Goal: Task Accomplishment & Management: Use online tool/utility

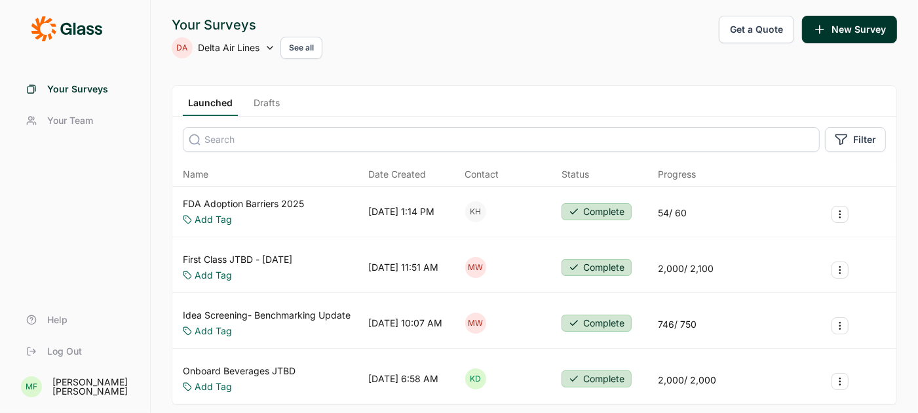
click at [264, 100] on link "Drafts" at bounding box center [266, 106] width 37 height 20
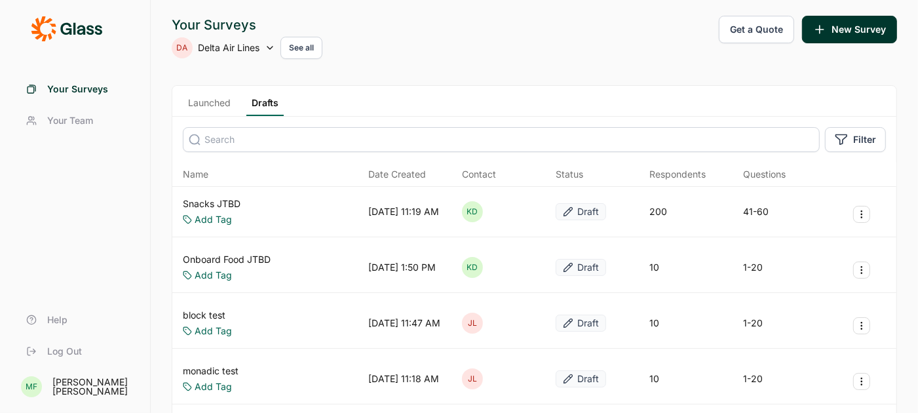
click at [208, 201] on link "Snacks JTBD" at bounding box center [212, 203] width 58 height 13
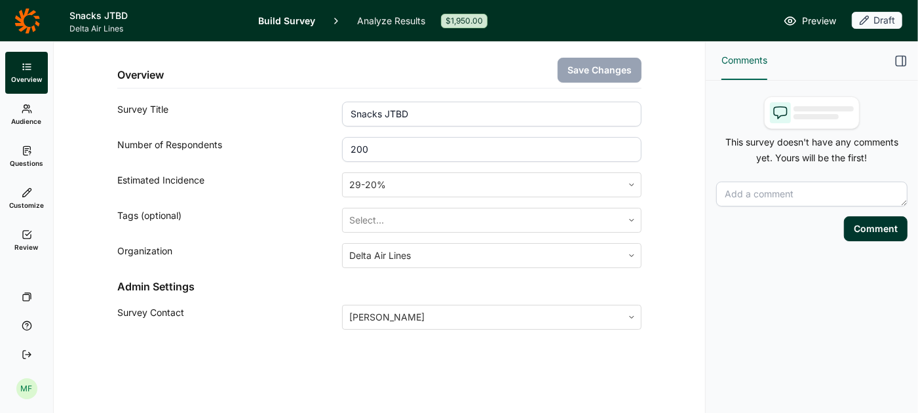
click at [28, 158] on link "Questions" at bounding box center [26, 157] width 43 height 42
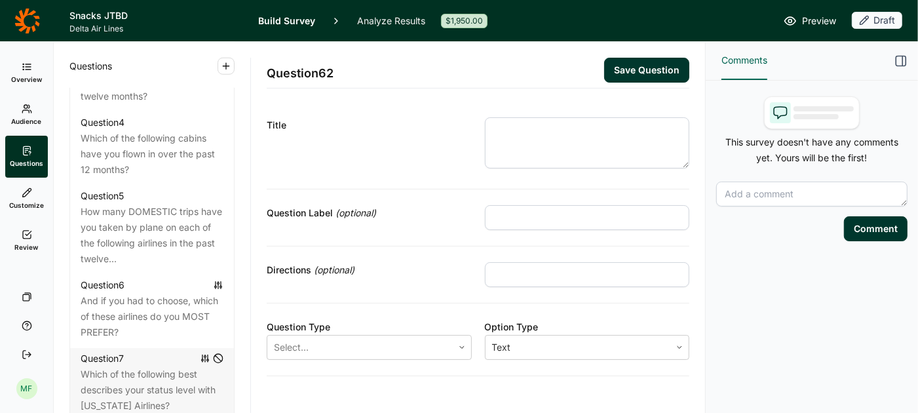
scroll to position [853, 0]
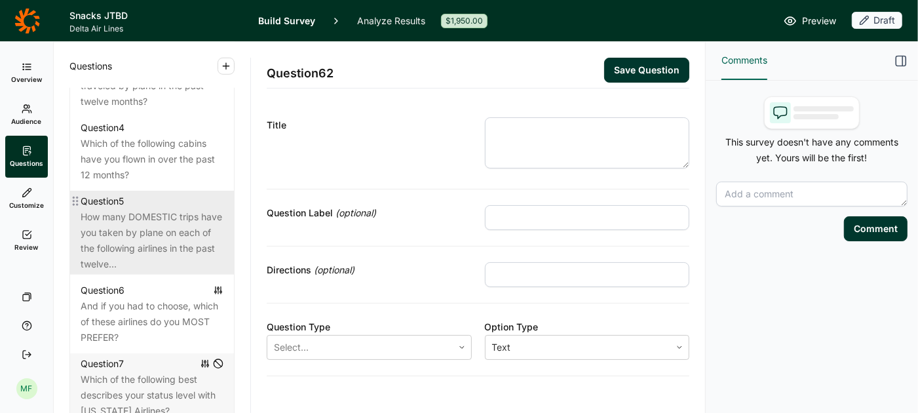
click at [152, 220] on div "How many DOMESTIC trips have you taken by plane on each of the following airlin…" at bounding box center [152, 240] width 143 height 63
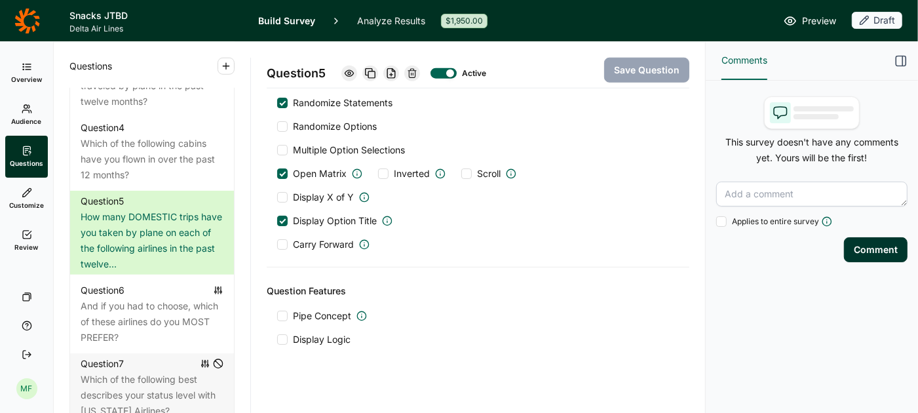
scroll to position [1036, 0]
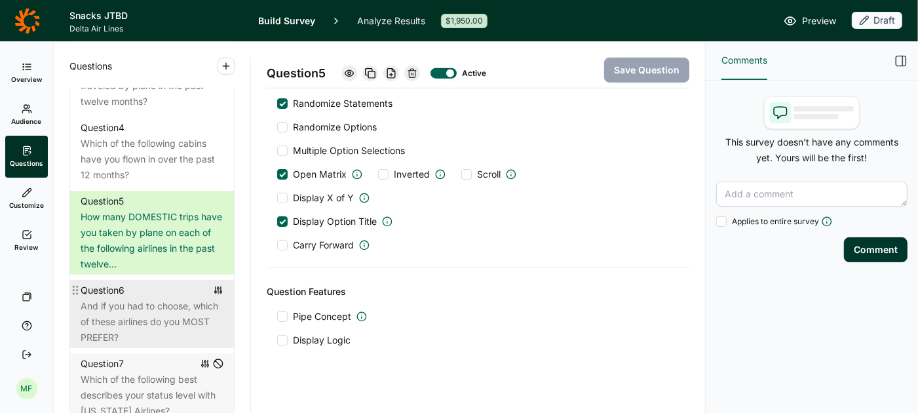
click at [171, 298] on div "And if you had to choose, which of these airlines do you MOST PREFER?" at bounding box center [152, 321] width 143 height 47
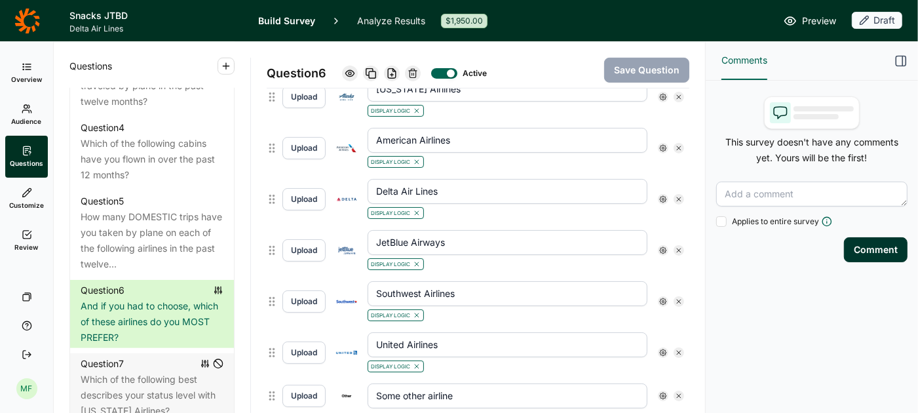
scroll to position [477, 0]
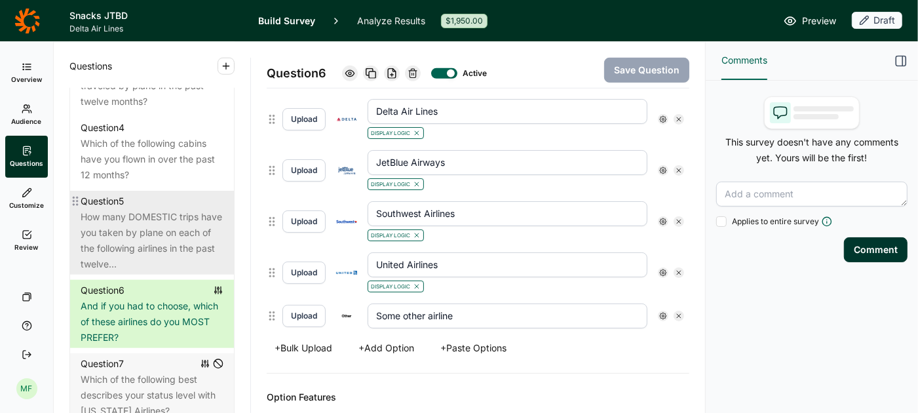
click at [164, 217] on div "How many DOMESTIC trips have you taken by plane on each of the following airlin…" at bounding box center [152, 240] width 143 height 63
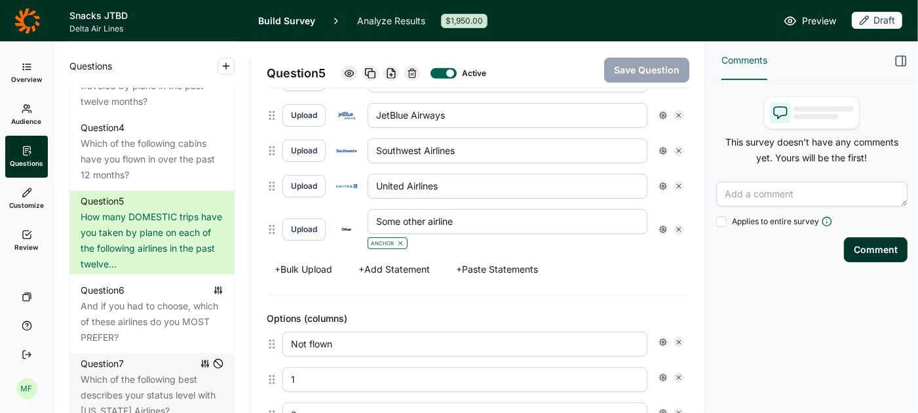
click at [661, 225] on icon at bounding box center [663, 229] width 8 height 8
click at [583, 217] on input "Some other airline" at bounding box center [507, 221] width 280 height 25
click at [660, 226] on use at bounding box center [663, 229] width 7 height 7
click at [617, 239] on div "Anchor" at bounding box center [507, 242] width 280 height 16
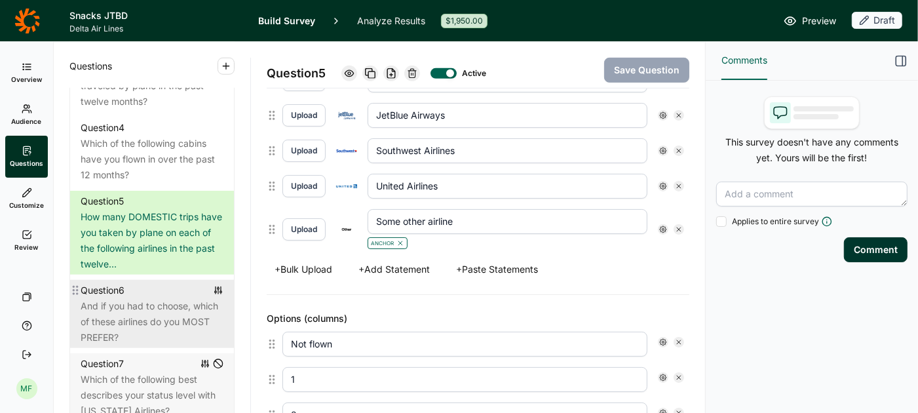
click at [166, 298] on div "And if you had to choose, which of these airlines do you MOST PREFER?" at bounding box center [152, 321] width 143 height 47
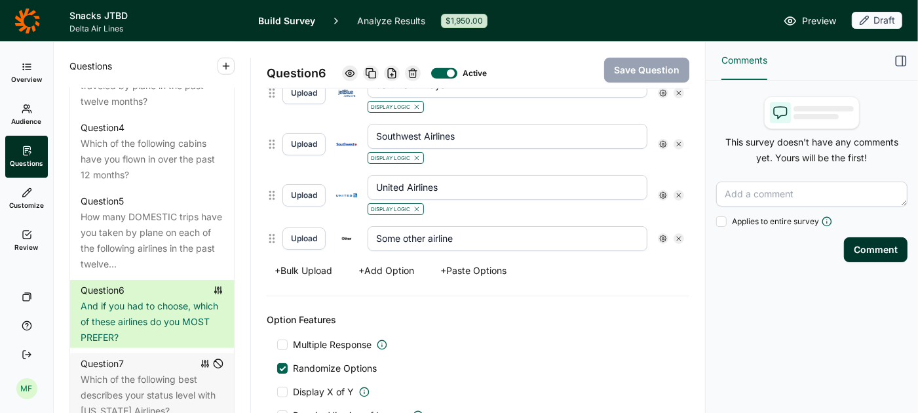
scroll to position [555, 0]
click at [516, 227] on input "Some other airline" at bounding box center [507, 237] width 280 height 25
click at [663, 233] on icon at bounding box center [663, 237] width 8 height 8
click at [671, 310] on div at bounding box center [674, 308] width 10 height 10
click at [669, 308] on input "Free Text" at bounding box center [669, 308] width 0 height 0
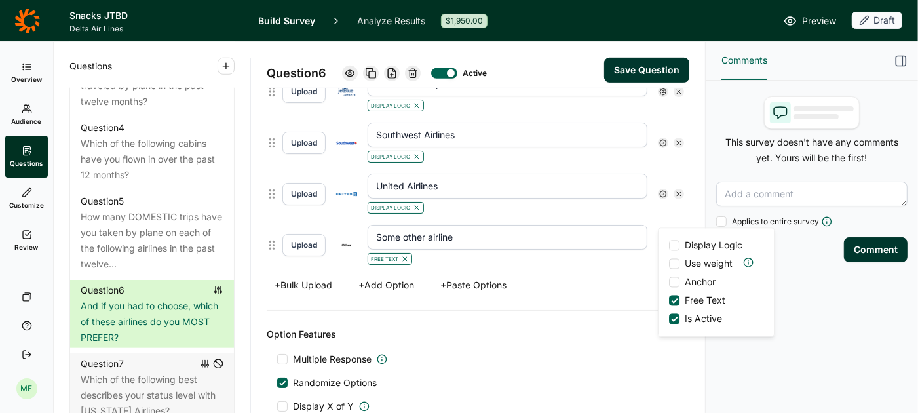
scroll to position [571, 0]
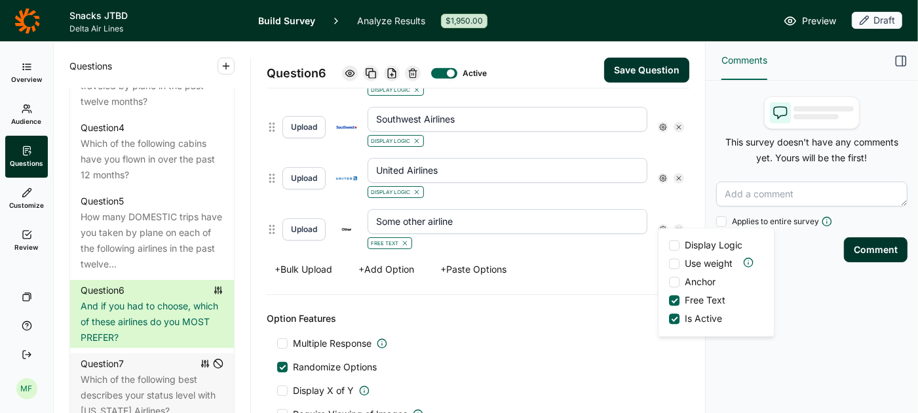
click at [673, 283] on div at bounding box center [674, 282] width 10 height 10
click at [669, 282] on input "Anchor" at bounding box center [669, 282] width 0 height 0
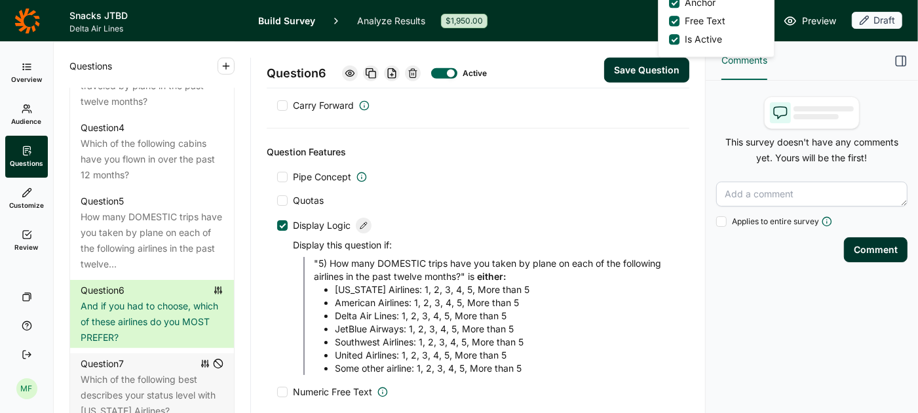
scroll to position [938, 0]
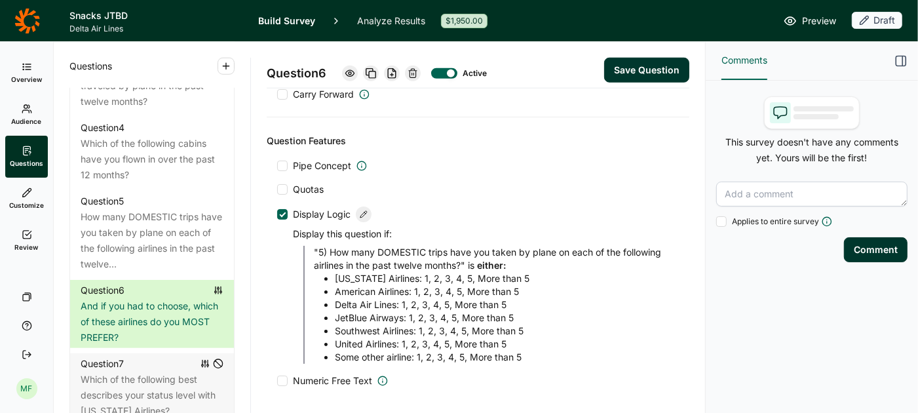
click at [280, 211] on div at bounding box center [282, 214] width 7 height 7
click at [277, 214] on input "Display Logic" at bounding box center [277, 214] width 0 height 0
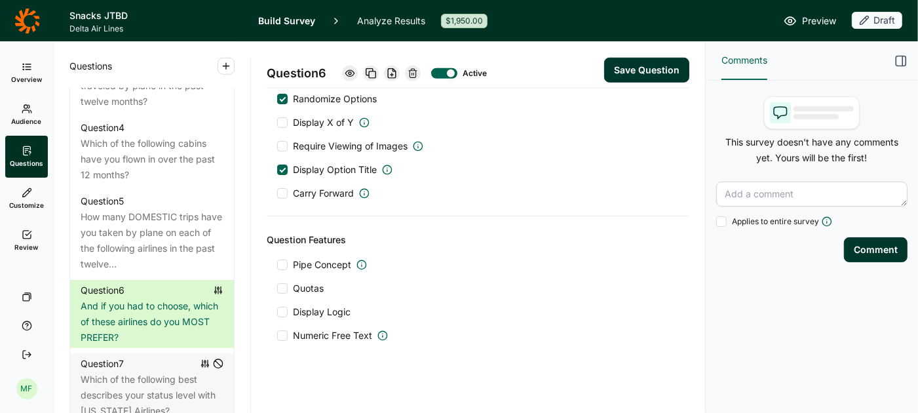
click at [639, 68] on button "Save Question" at bounding box center [646, 70] width 85 height 25
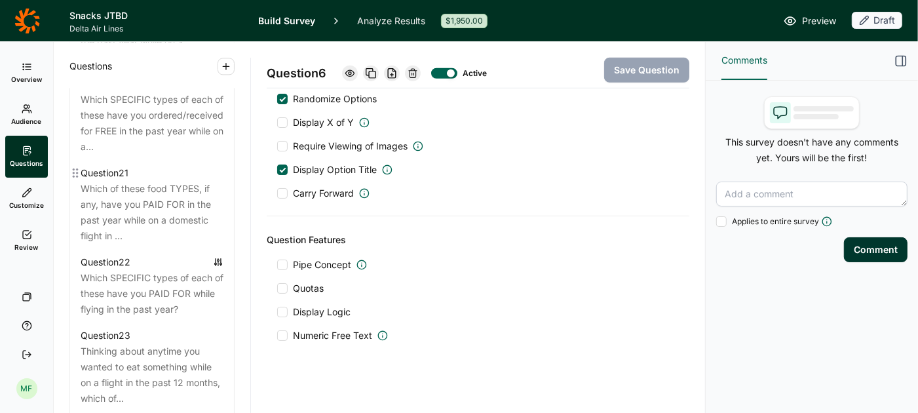
scroll to position [2168, 0]
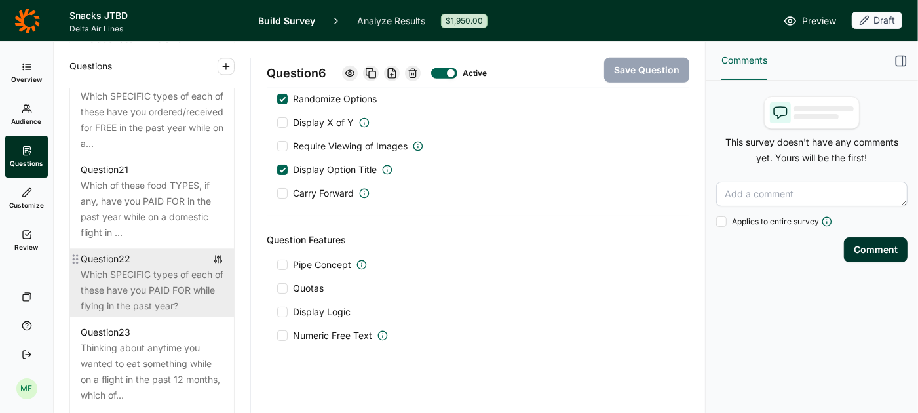
click at [167, 273] on div "Which SPECIFIC types of each of these have you PAID FOR while flying in the pas…" at bounding box center [152, 290] width 143 height 47
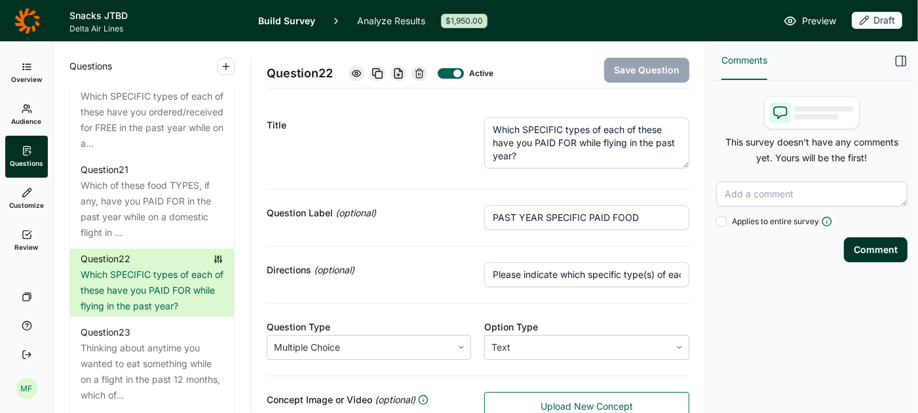
click at [603, 161] on textarea "Which SPECIFIC types of each of these have you PAID FOR while flying in the pas…" at bounding box center [586, 142] width 205 height 51
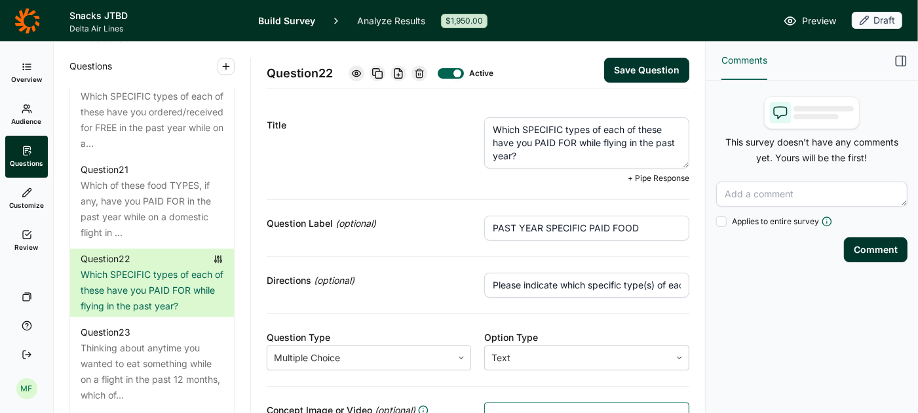
paste textarea "(i.e., brands, flavors, etc.)"
type textarea "Which SPECIFIC types of each of these have you PAID FOR while flying in the pas…"
click at [633, 67] on button "Save Question" at bounding box center [646, 70] width 85 height 25
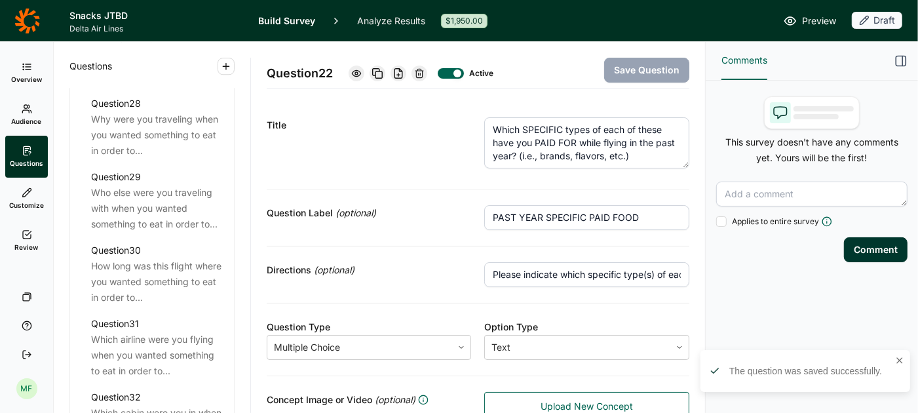
scroll to position [2812, 0]
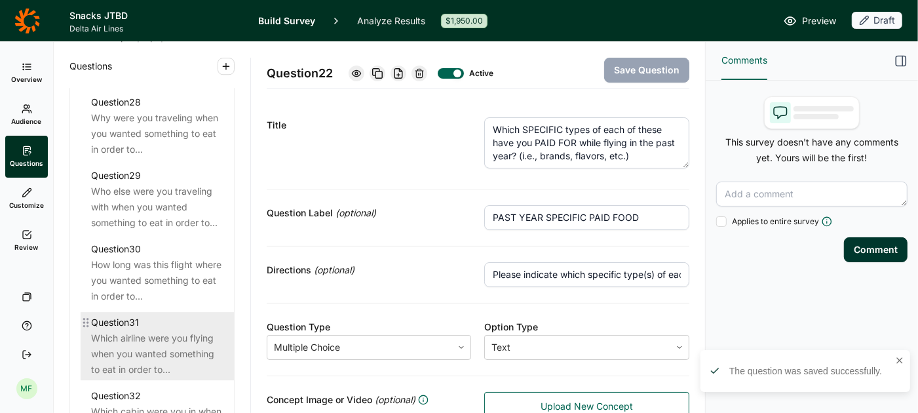
click at [146, 330] on div "Which airline were you flying when you wanted something to eat in order to..." at bounding box center [157, 353] width 132 height 47
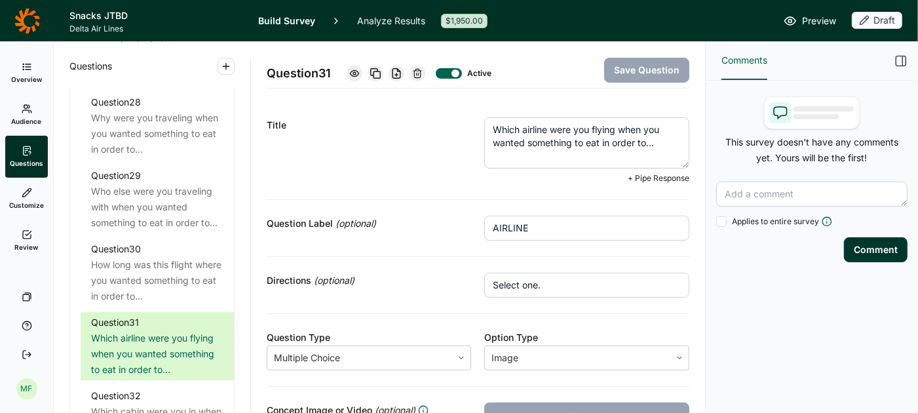
click at [622, 130] on textarea "Which airline were you flying when you wanted something to eat in order to..." at bounding box center [586, 142] width 205 height 51
type textarea "Which airline were you flying most recently when you wanted something to eat in…"
click at [679, 66] on button "Save Question" at bounding box center [646, 70] width 85 height 25
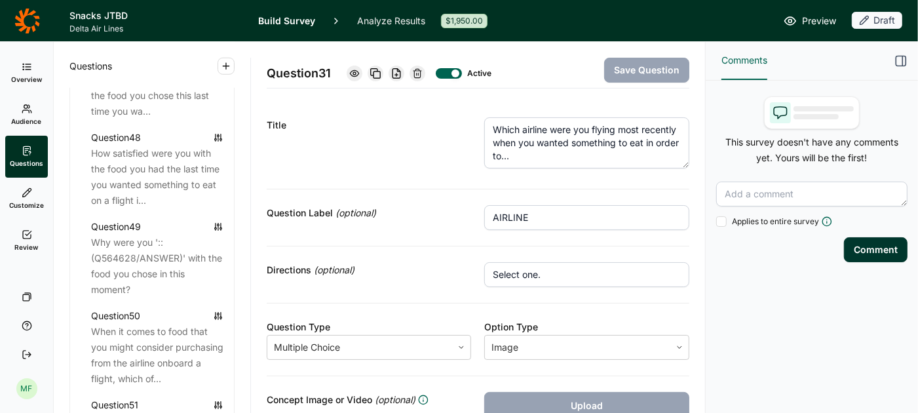
scroll to position [4433, 0]
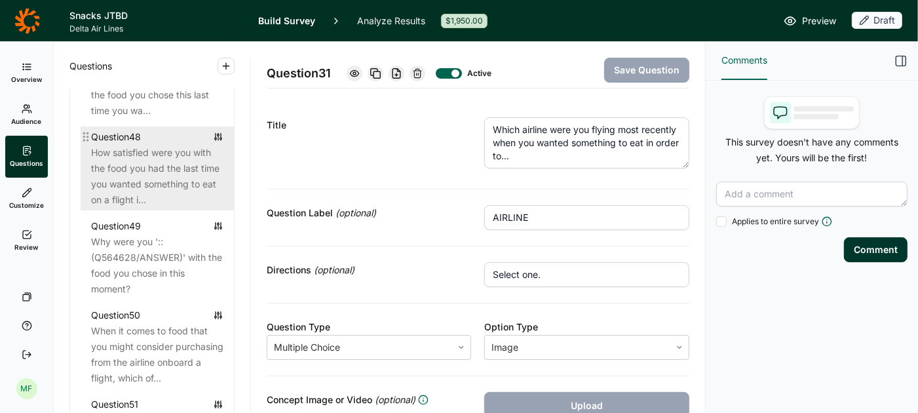
click at [130, 159] on div "How satisfied were you with the food you had the last time you wanted something…" at bounding box center [157, 176] width 132 height 63
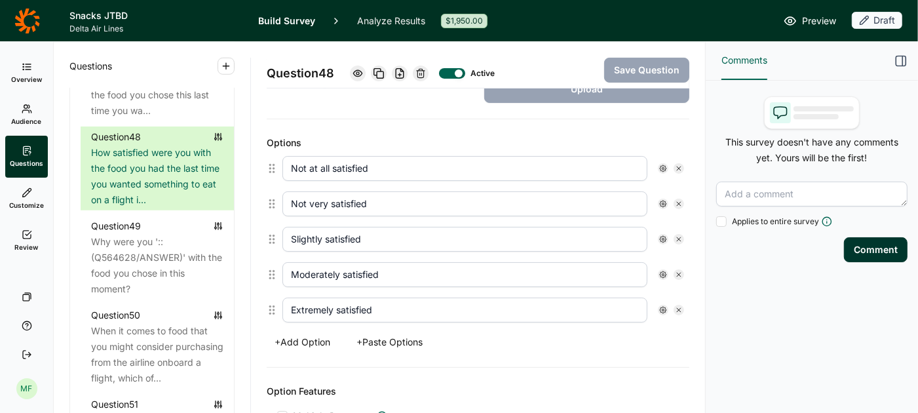
scroll to position [318, 0]
click at [305, 338] on button "+ Add Option" at bounding box center [302, 340] width 71 height 18
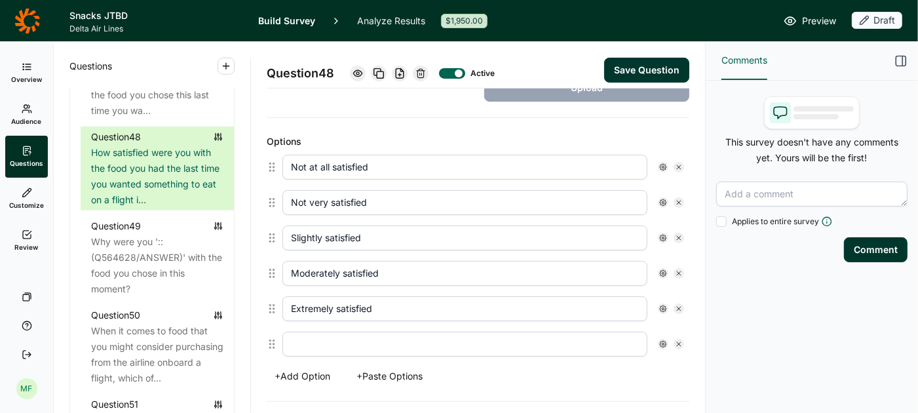
click at [314, 339] on input "text" at bounding box center [464, 343] width 365 height 25
type input "Do not recall"
click at [628, 69] on button "Save Question" at bounding box center [646, 70] width 85 height 25
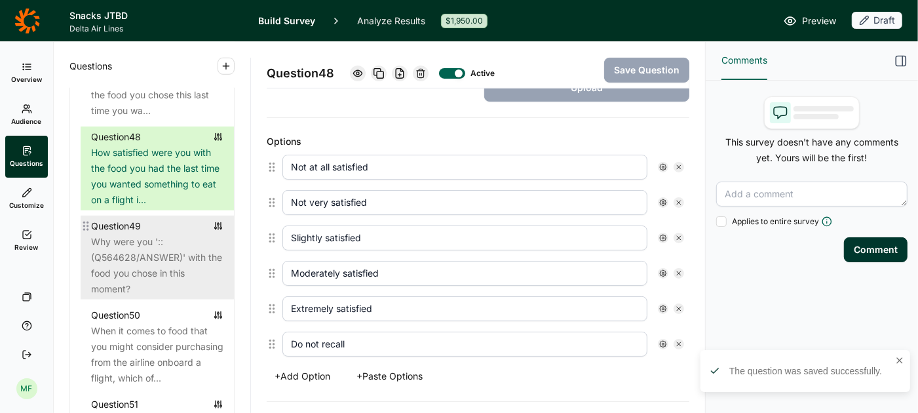
click at [169, 234] on div "Why were you '::(Q564628/ANSWER)' with the food you chose in this moment?" at bounding box center [157, 265] width 132 height 63
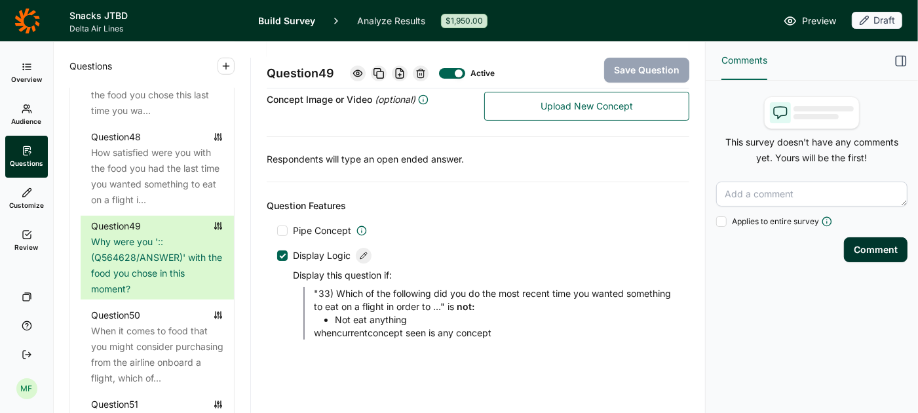
scroll to position [301, 0]
click at [362, 250] on icon at bounding box center [364, 254] width 8 height 8
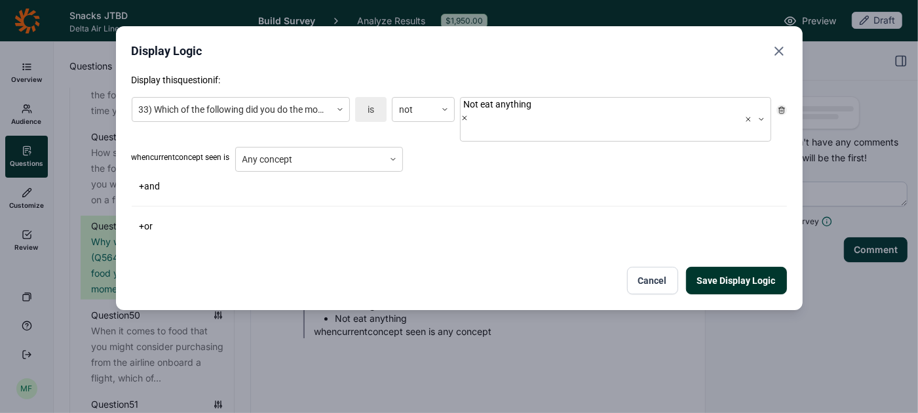
click at [152, 177] on button "+ and" at bounding box center [150, 186] width 37 height 18
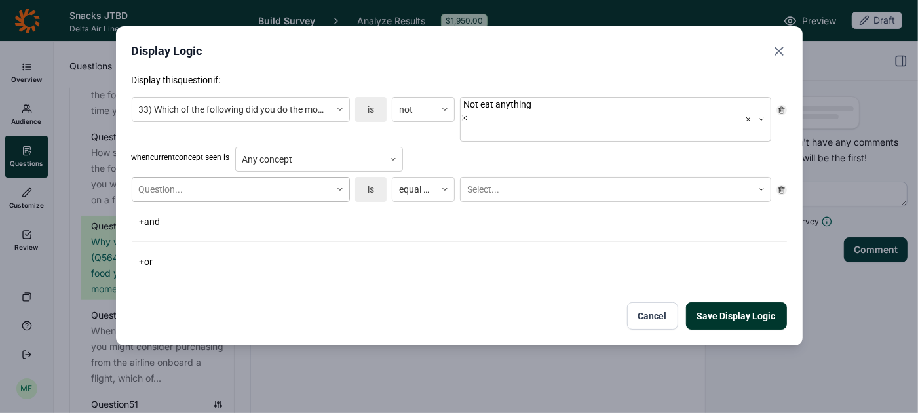
click at [186, 181] on div at bounding box center [231, 189] width 185 height 16
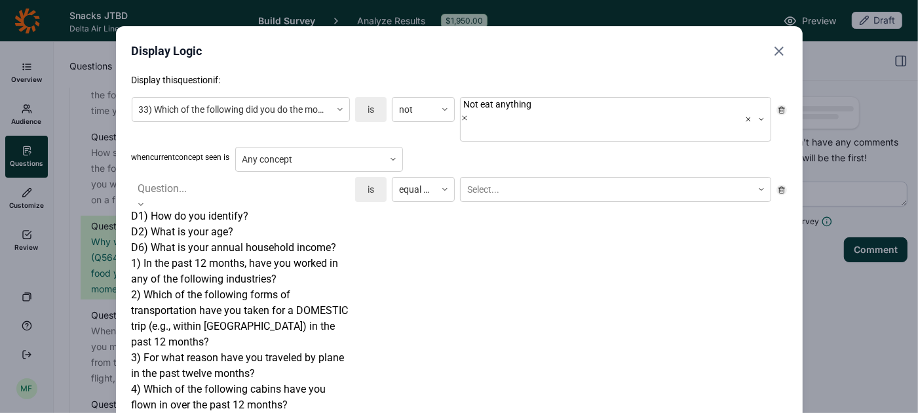
scroll to position [2234, 0]
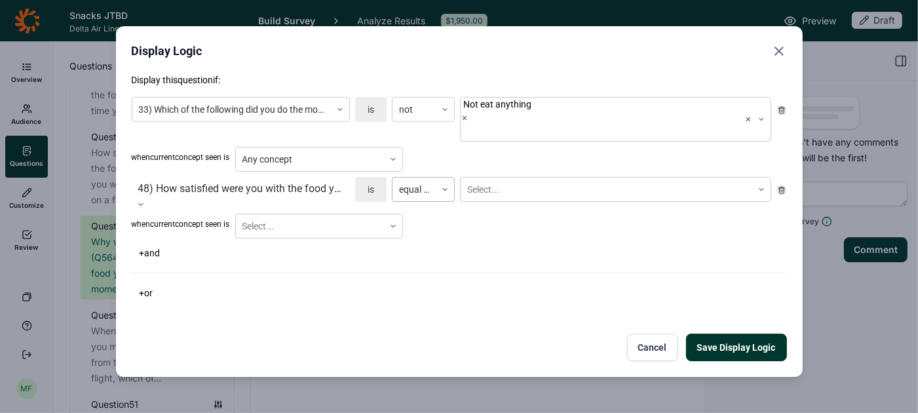
click at [423, 181] on div at bounding box center [414, 189] width 30 height 16
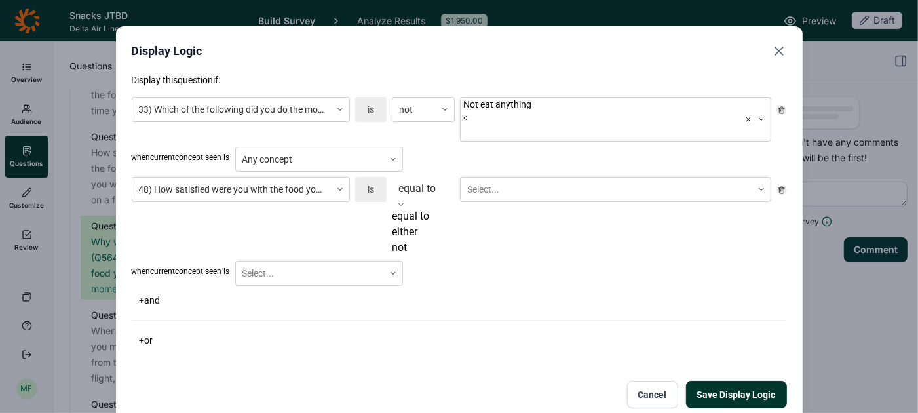
click at [420, 255] on div "not" at bounding box center [423, 248] width 63 height 16
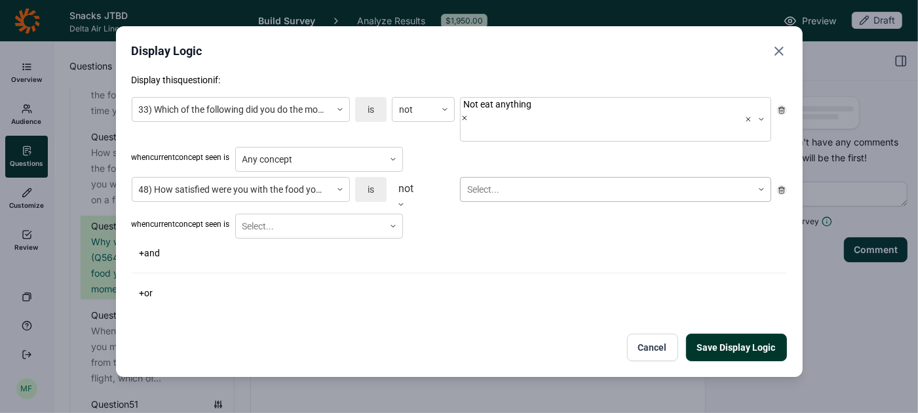
click at [485, 181] on div at bounding box center [606, 189] width 278 height 16
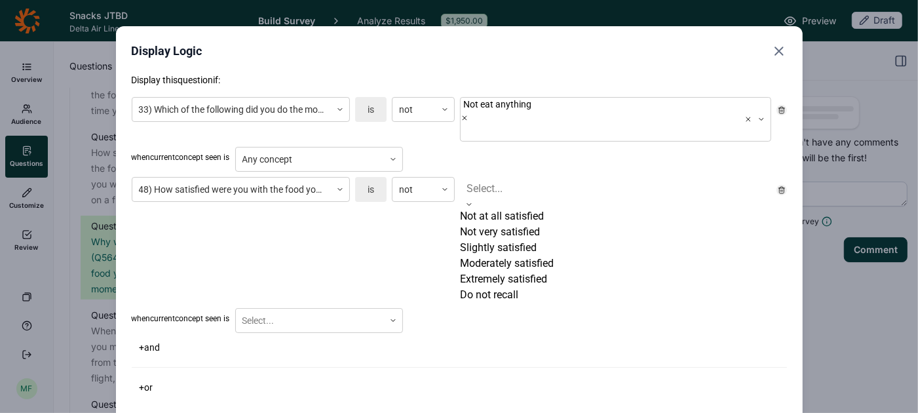
click at [485, 303] on div "Do not recall" at bounding box center [615, 295] width 311 height 16
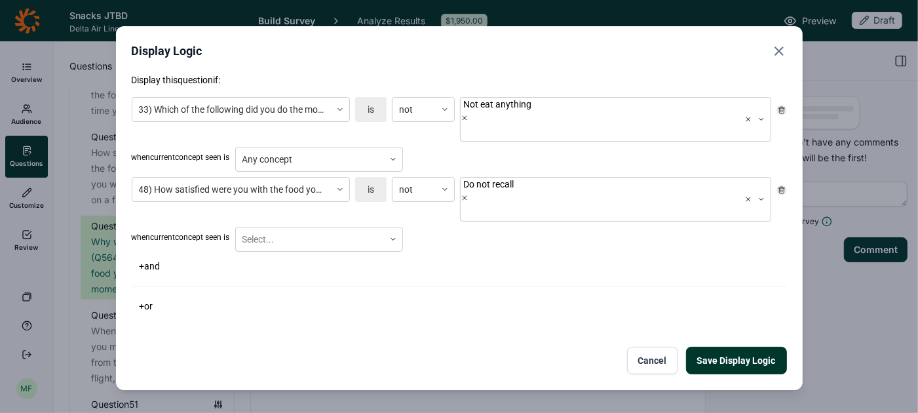
click at [371, 284] on div "Display this question if: 33) Which of the following did you do the most recent…" at bounding box center [459, 223] width 655 height 301
click at [363, 231] on div at bounding box center [309, 239] width 135 height 16
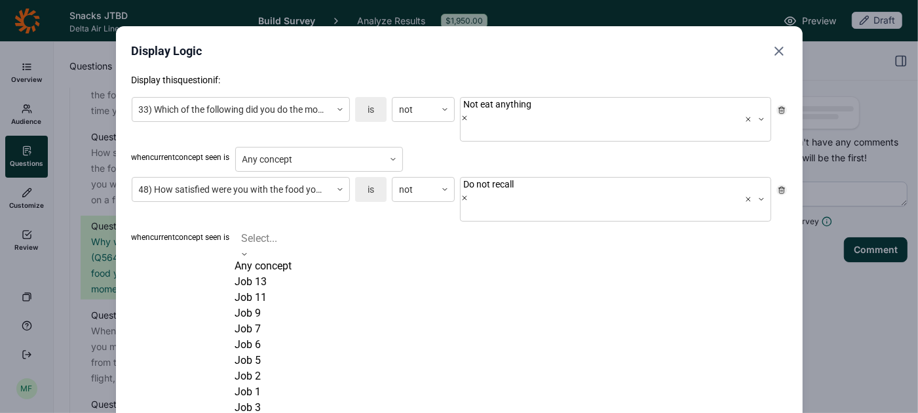
click at [350, 258] on div "Any concept" at bounding box center [319, 266] width 168 height 16
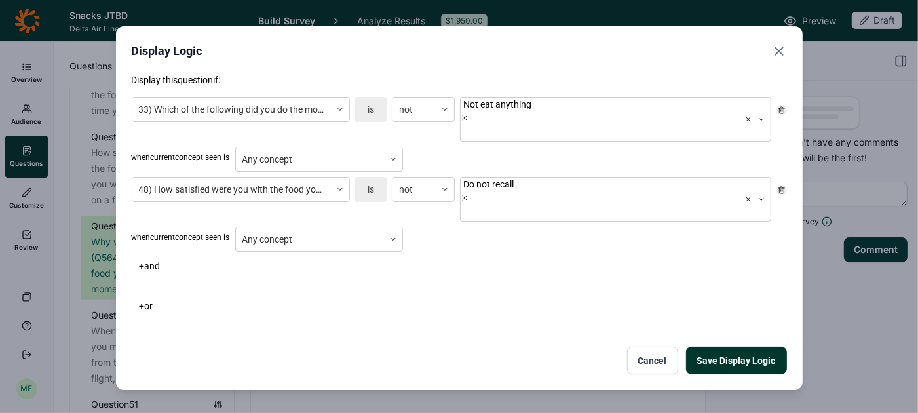
click at [738, 347] on button "Save Display Logic" at bounding box center [736, 361] width 101 height 28
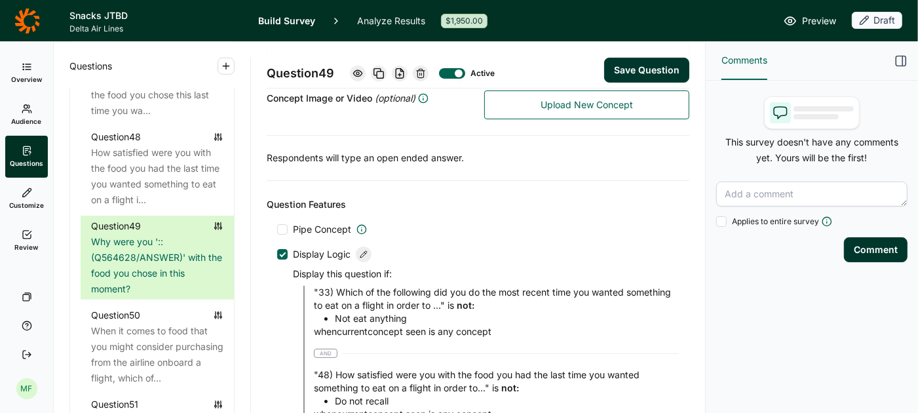
click at [622, 66] on button "Save Question" at bounding box center [646, 70] width 85 height 25
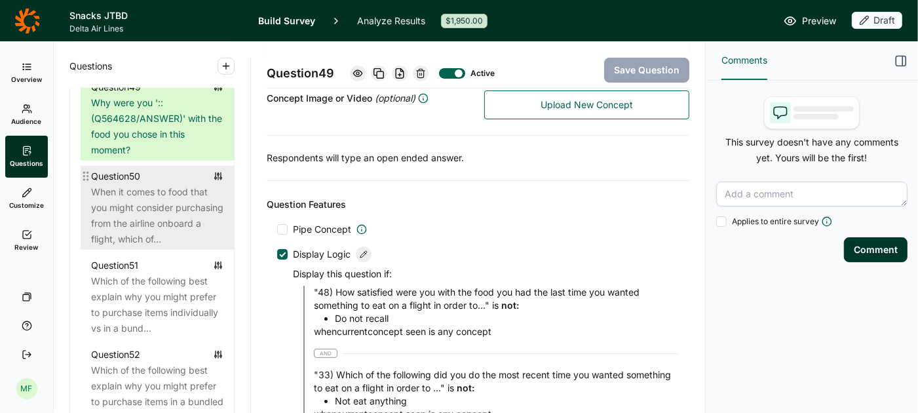
scroll to position [4587, 0]
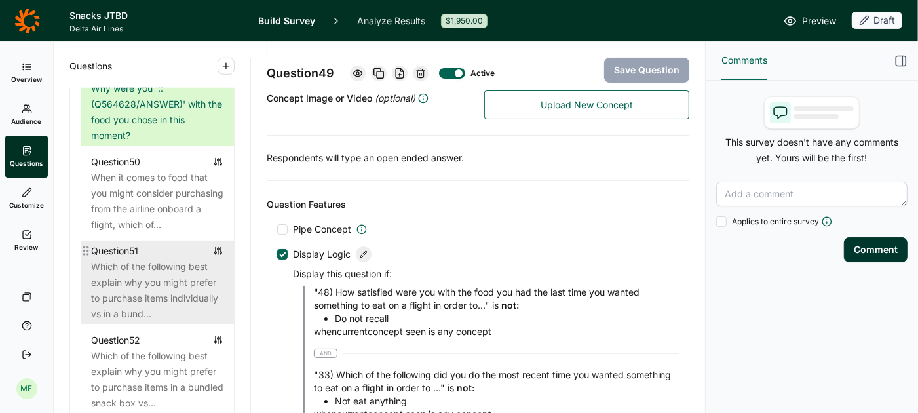
click at [134, 265] on div "Which of the following best explain why you might prefer to purchase items indi…" at bounding box center [157, 290] width 132 height 63
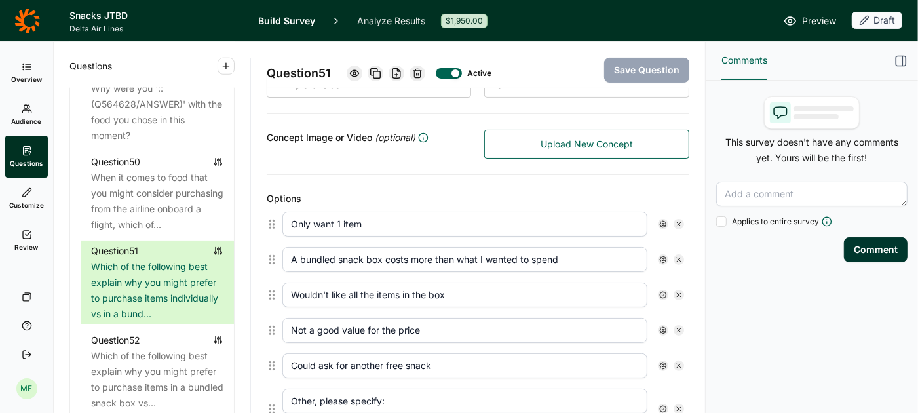
scroll to position [274, 0]
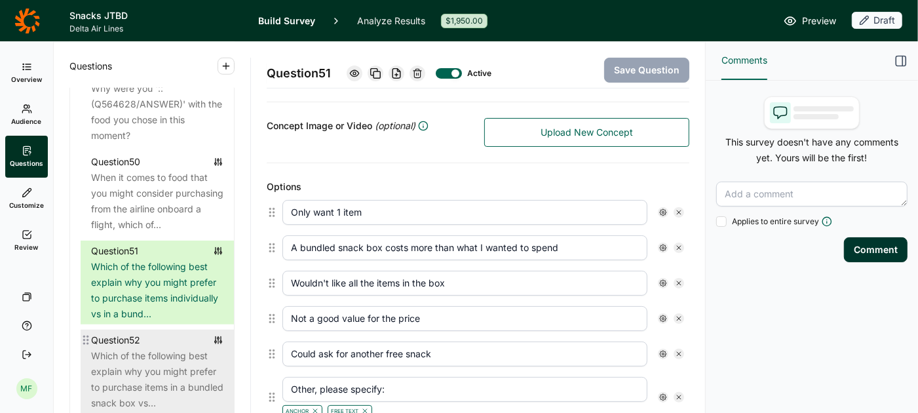
click at [141, 361] on div "Which of the following best explain why you might prefer to purchase items in a…" at bounding box center [157, 379] width 132 height 63
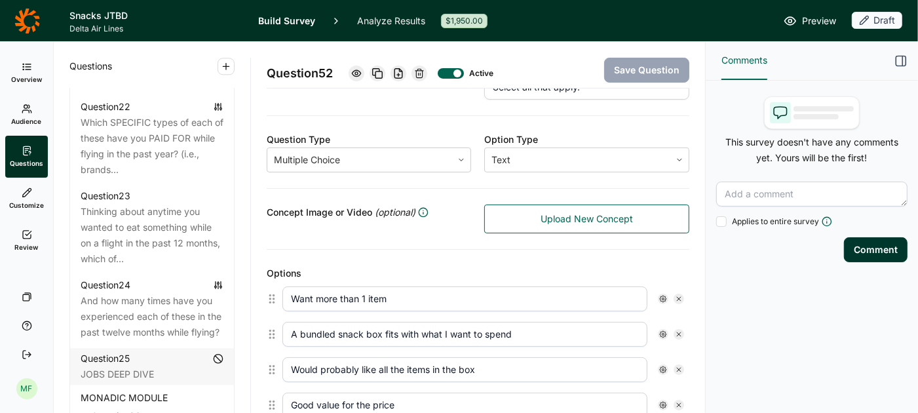
scroll to position [2317, 0]
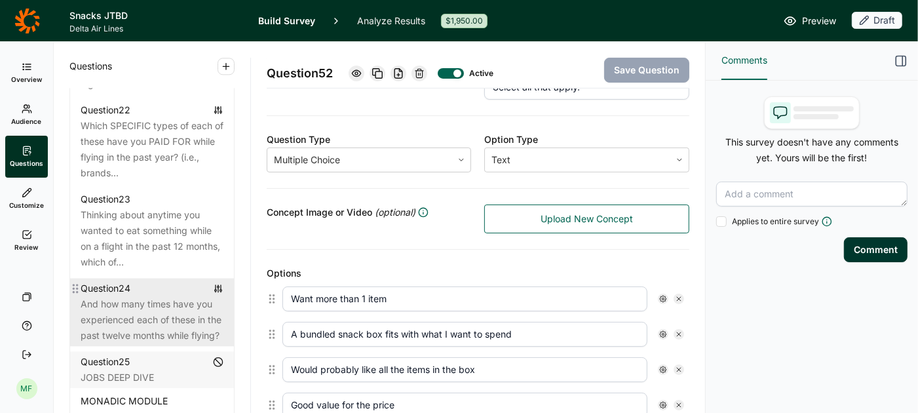
click at [121, 298] on div "And how many times have you experienced each of these in the past twelve months…" at bounding box center [152, 319] width 143 height 47
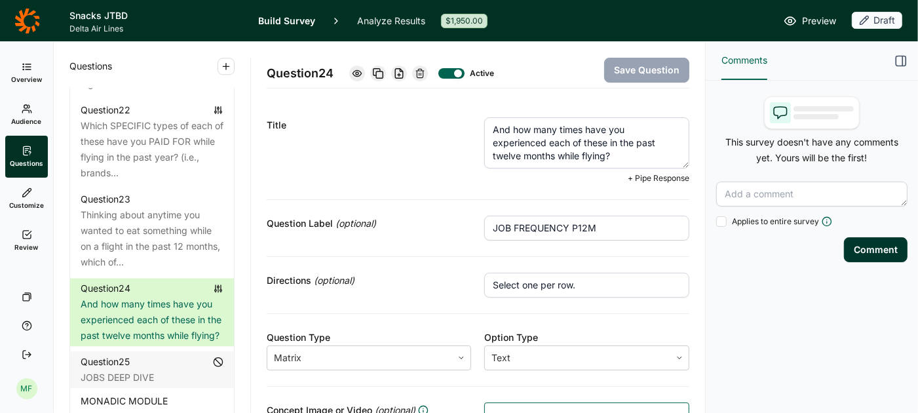
drag, startPoint x: 537, startPoint y: 128, endPoint x: 580, endPoint y: 130, distance: 43.3
click at [580, 130] on textarea "And how many times have you experienced each of these in the past twelve months…" at bounding box center [586, 142] width 205 height 51
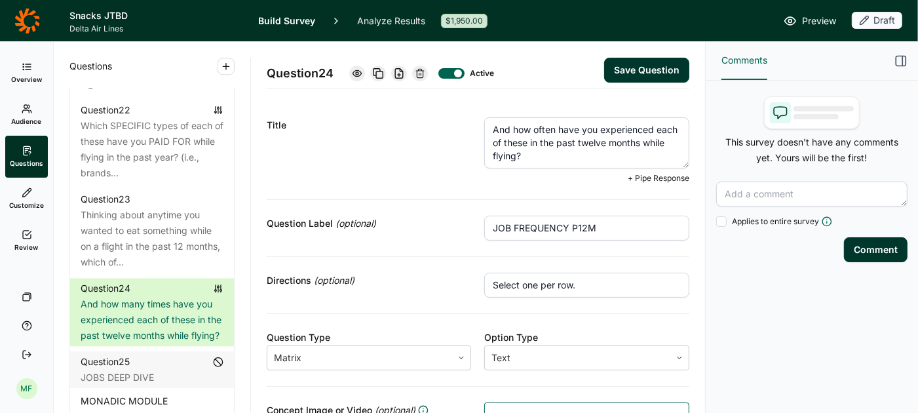
type textarea "And how often have you experienced each of these in the past twelve months whil…"
click at [670, 62] on button "Save Question" at bounding box center [646, 70] width 85 height 25
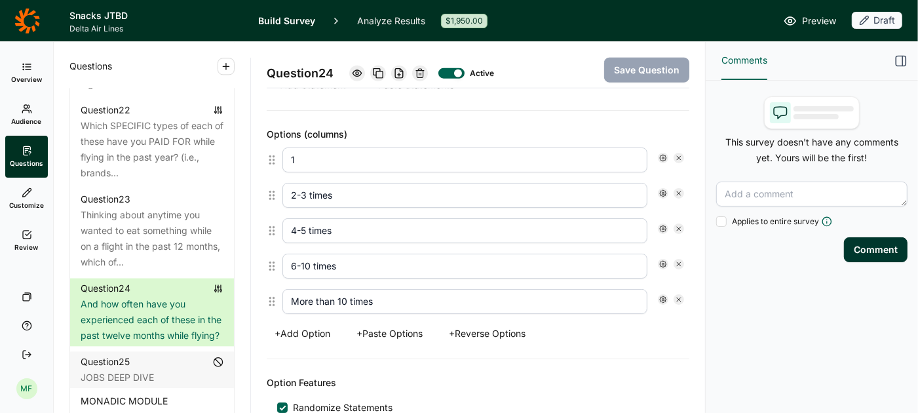
scroll to position [1163, 0]
click at [678, 297] on icon at bounding box center [679, 301] width 8 height 8
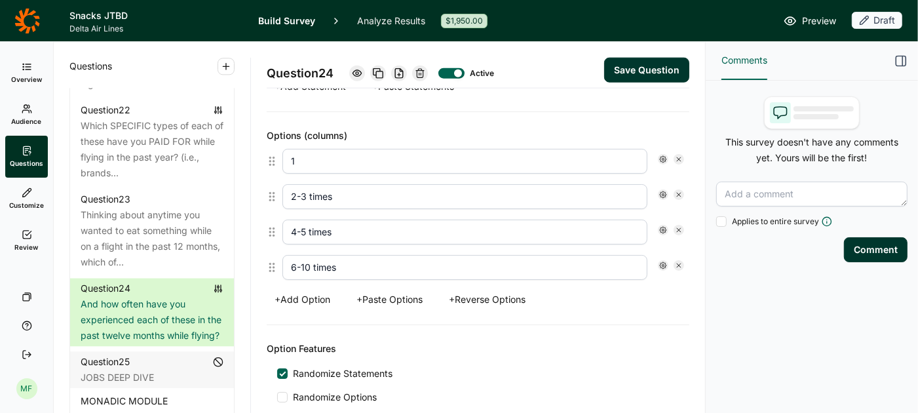
drag, startPoint x: 386, startPoint y: 151, endPoint x: 259, endPoint y: 149, distance: 127.1
click at [259, 149] on div "Question 24 Active Save Question Title And how often have you experienced each …" at bounding box center [478, 227] width 454 height 371
type input "Rarely"
type input "Some of the time"
type input "Most of the time"
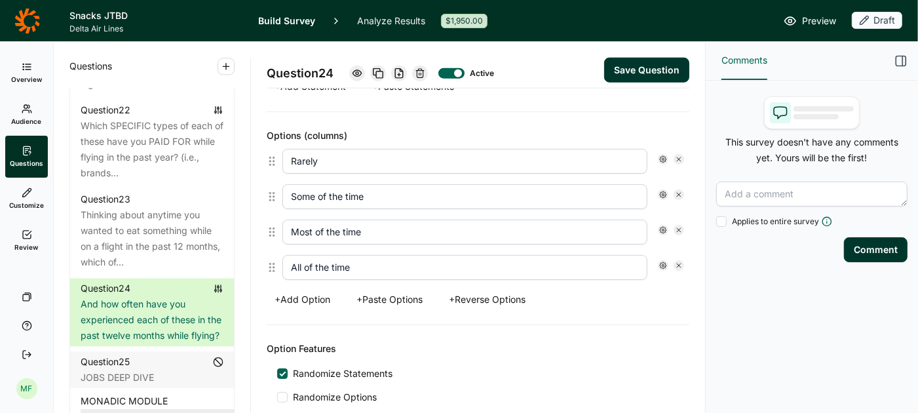
type input "All of the time"
click at [645, 71] on button "Save Question" at bounding box center [646, 70] width 85 height 25
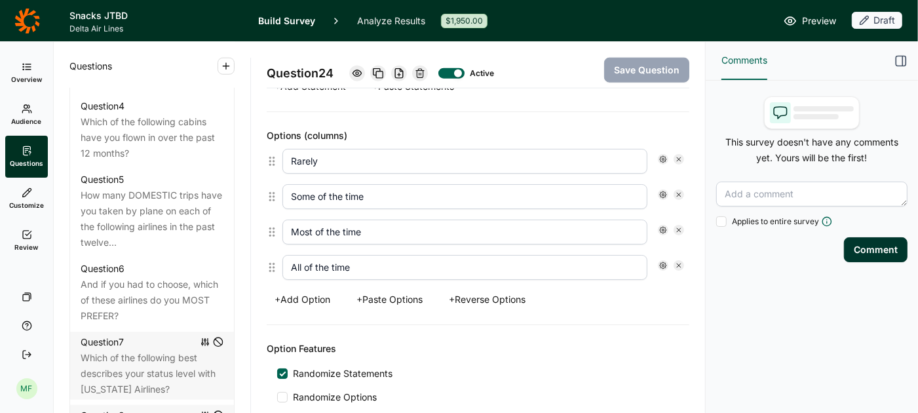
scroll to position [871, 0]
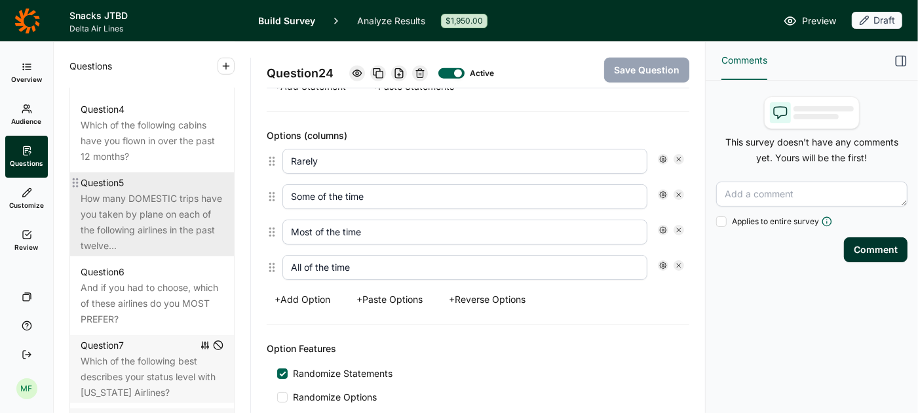
click at [129, 192] on div "How many DOMESTIC trips have you taken by plane on each of the following airlin…" at bounding box center [152, 222] width 143 height 63
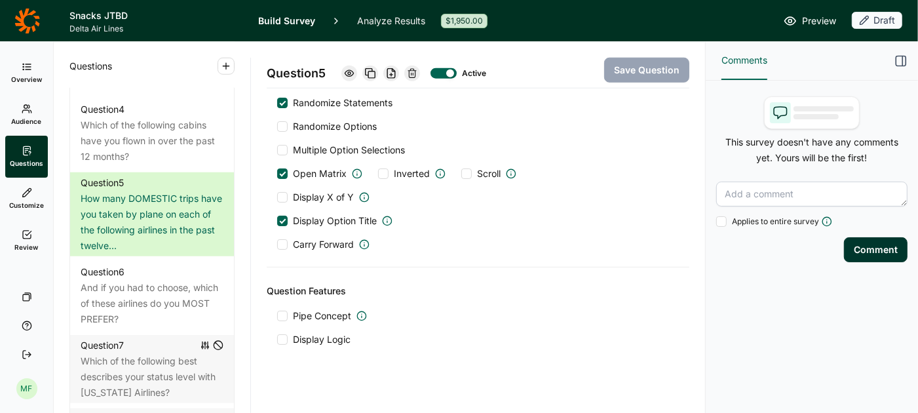
click at [804, 17] on span "Preview" at bounding box center [819, 21] width 34 height 16
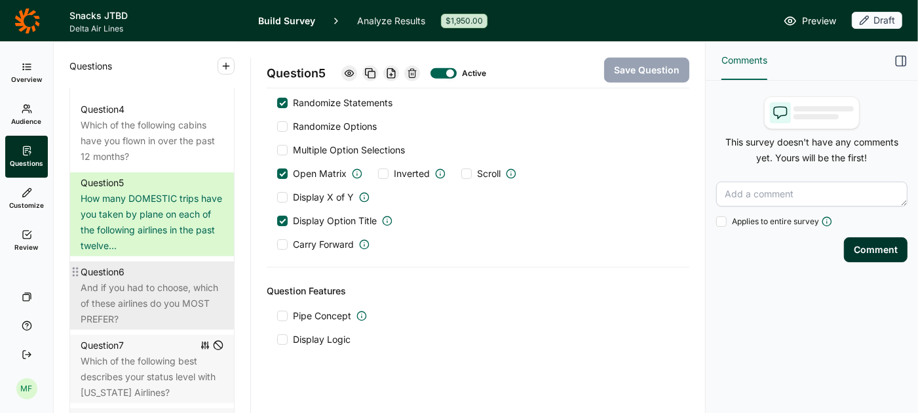
click at [178, 284] on div "And if you had to choose, which of these airlines do you MOST PREFER?" at bounding box center [152, 303] width 143 height 47
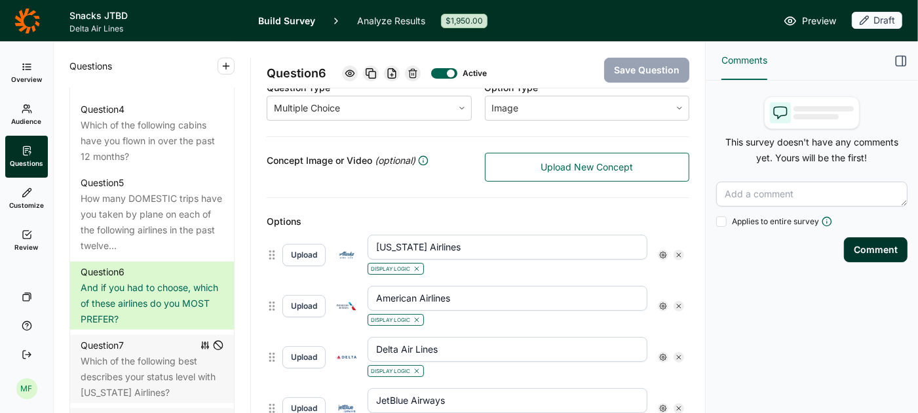
scroll to position [253, 0]
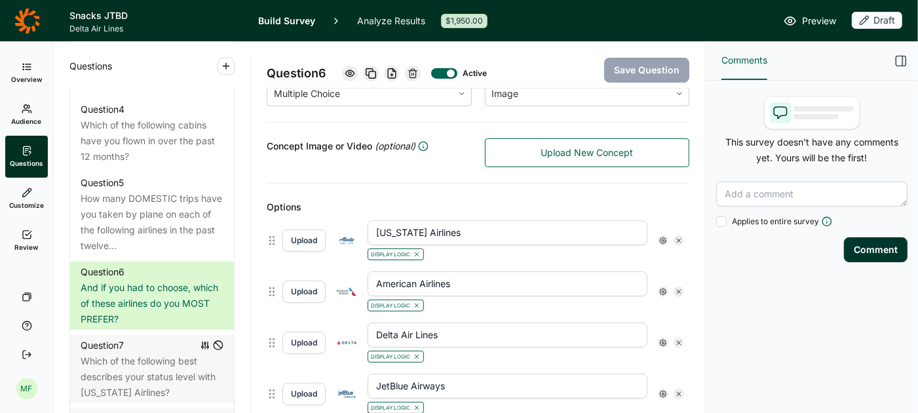
click at [663, 236] on icon at bounding box center [663, 240] width 8 height 8
click at [753, 265] on icon at bounding box center [755, 261] width 8 height 8
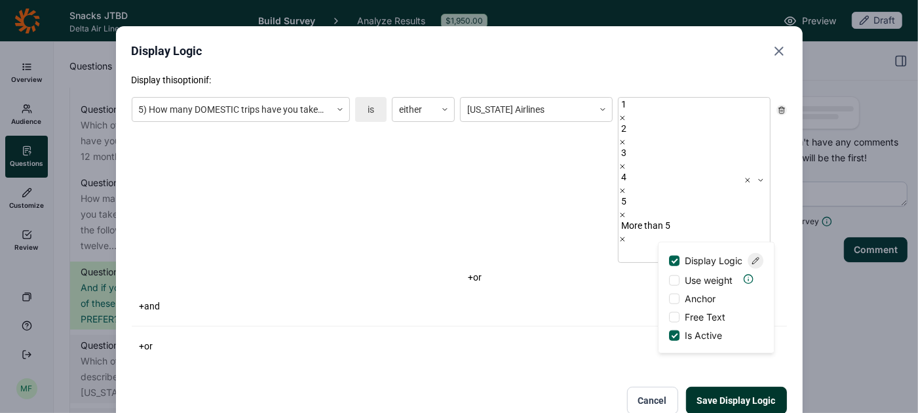
click at [540, 386] on div "Save Display Logic Cancel" at bounding box center [459, 400] width 655 height 28
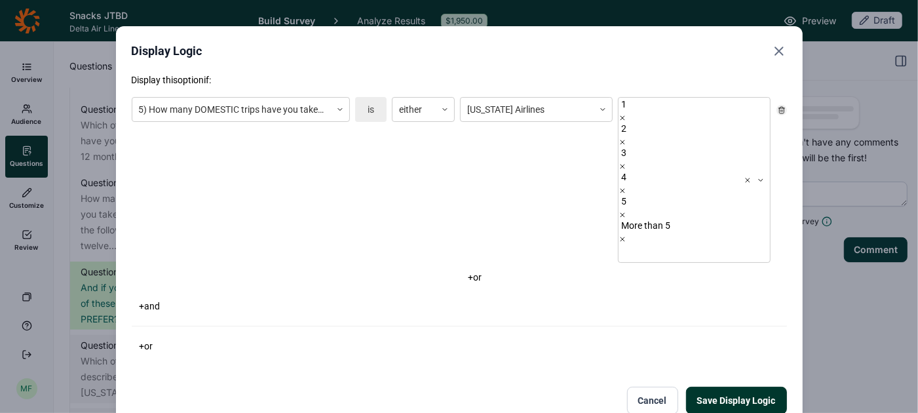
click at [783, 49] on icon "Close" at bounding box center [779, 51] width 16 height 16
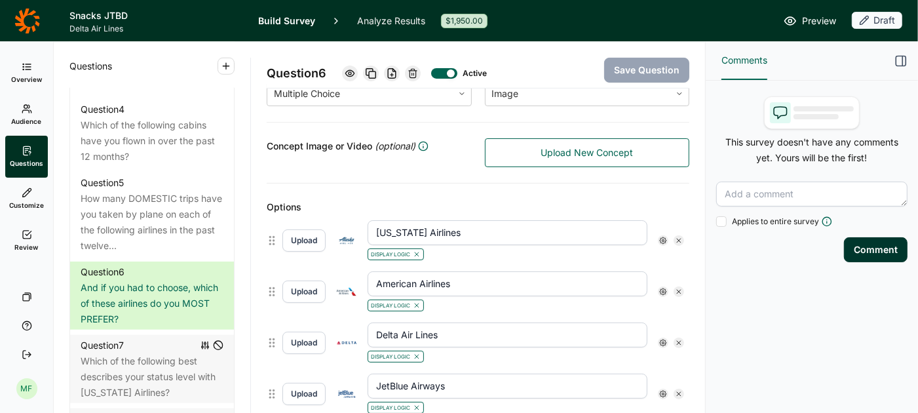
click at [418, 253] on icon at bounding box center [417, 254] width 8 height 8
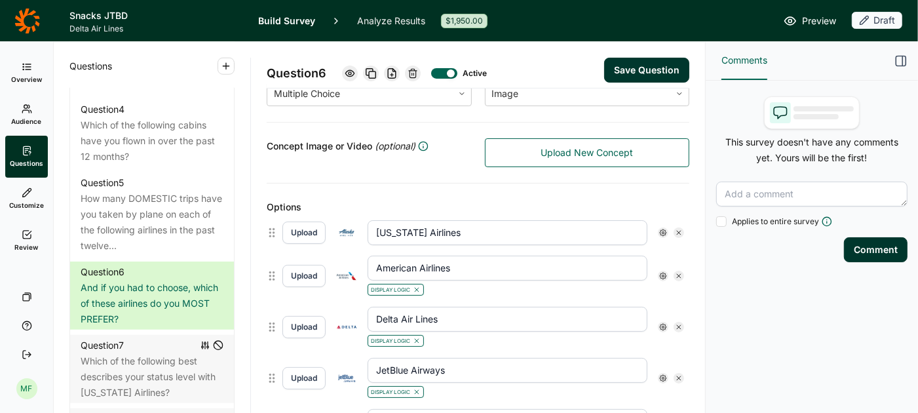
click at [417, 286] on icon at bounding box center [417, 290] width 8 height 8
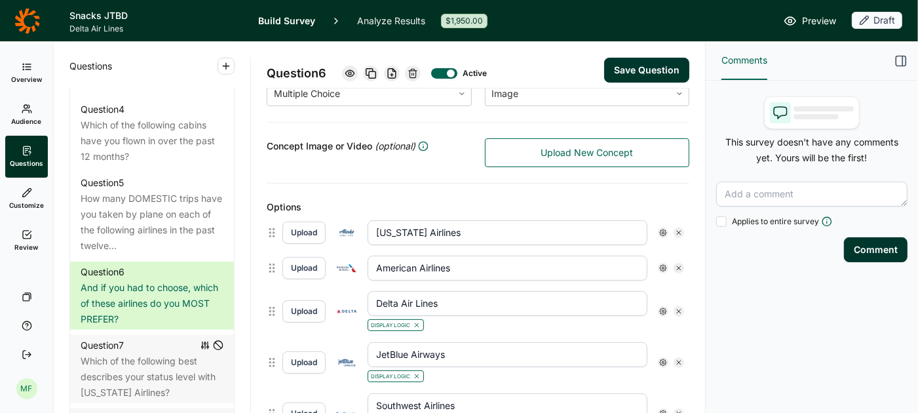
click at [418, 321] on icon at bounding box center [417, 325] width 8 height 8
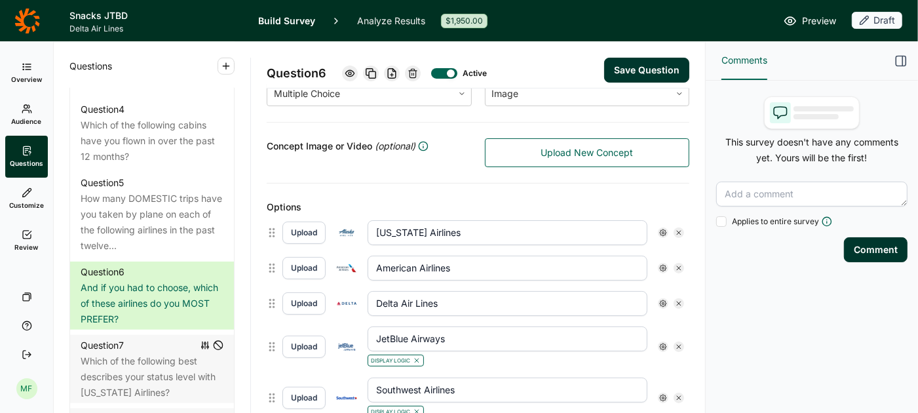
click at [419, 356] on icon at bounding box center [417, 360] width 8 height 8
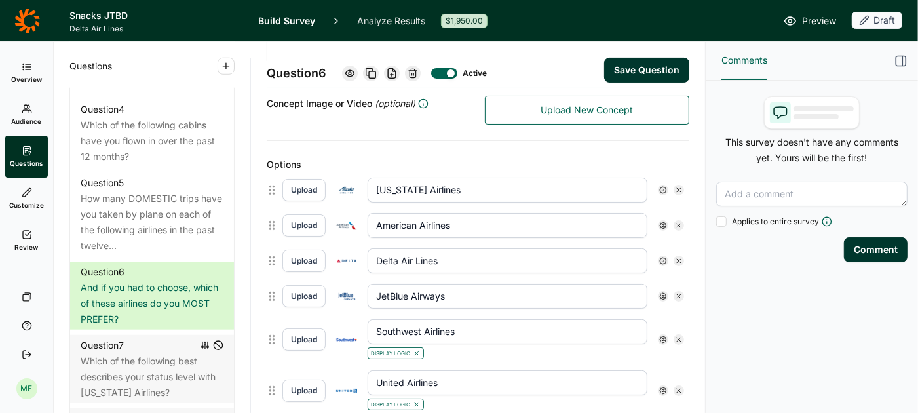
scroll to position [320, 0]
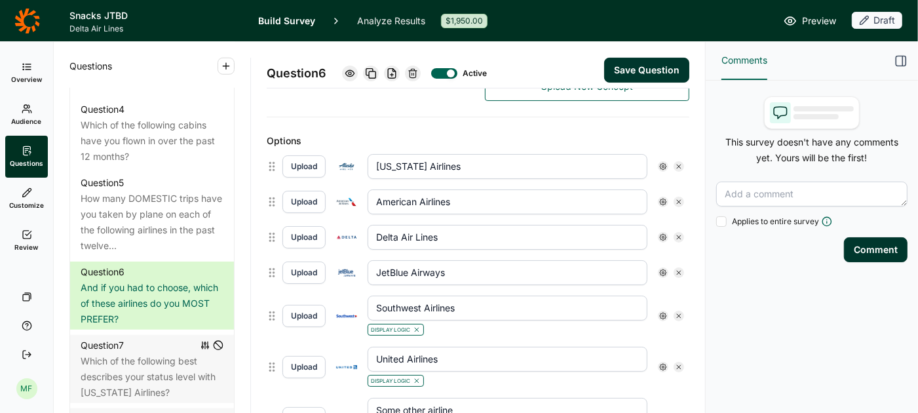
click at [417, 326] on icon at bounding box center [417, 330] width 8 height 8
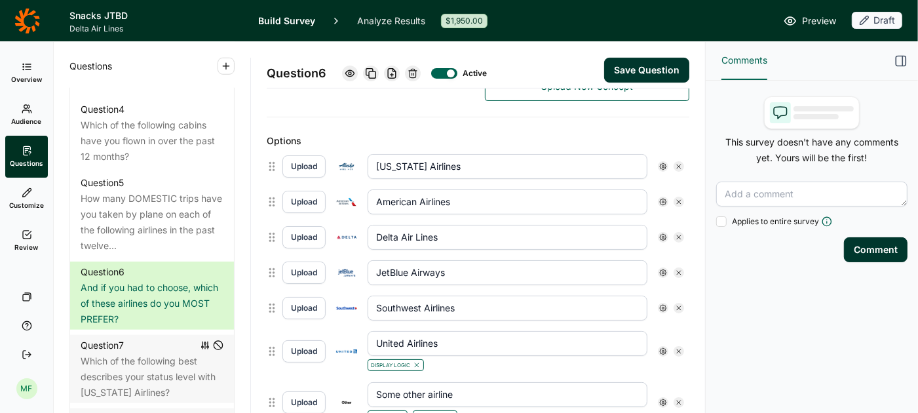
click at [419, 361] on icon at bounding box center [417, 365] width 8 height 8
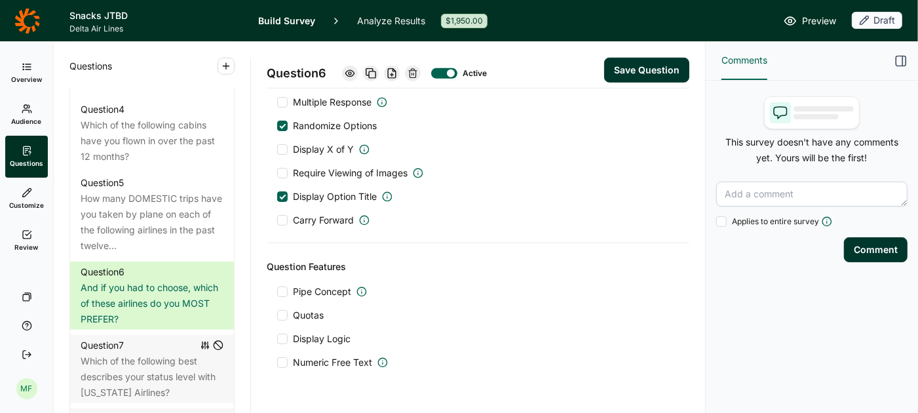
scroll to position [721, 0]
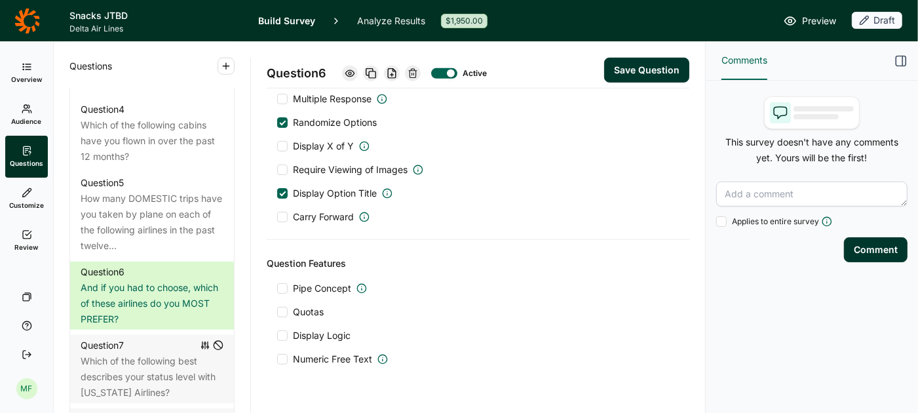
click at [618, 75] on button "Save Question" at bounding box center [646, 70] width 85 height 25
click at [806, 19] on span "Preview" at bounding box center [819, 21] width 34 height 16
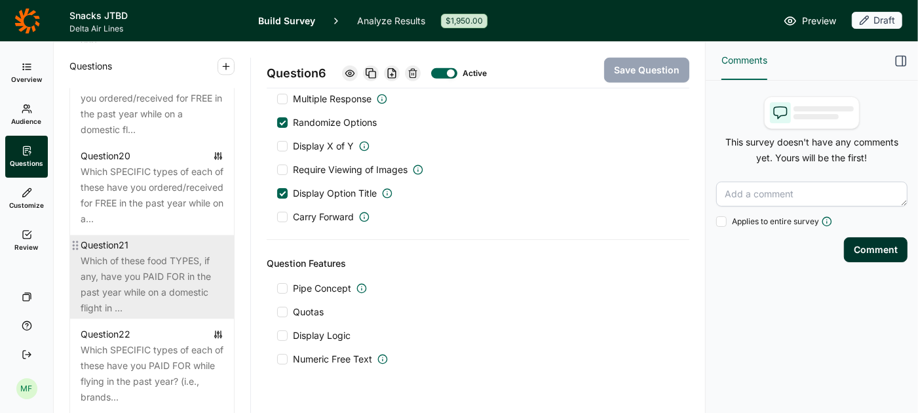
scroll to position [2094, 0]
click at [164, 325] on div "Question 22" at bounding box center [152, 333] width 143 height 16
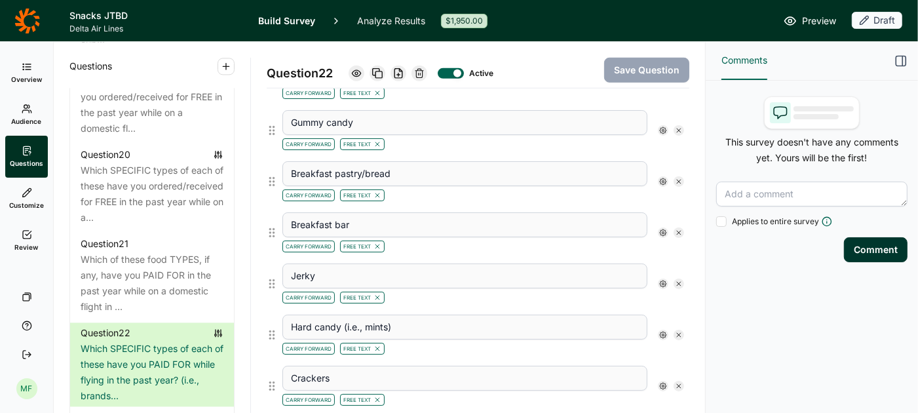
click at [820, 20] on span "Preview" at bounding box center [819, 21] width 34 height 16
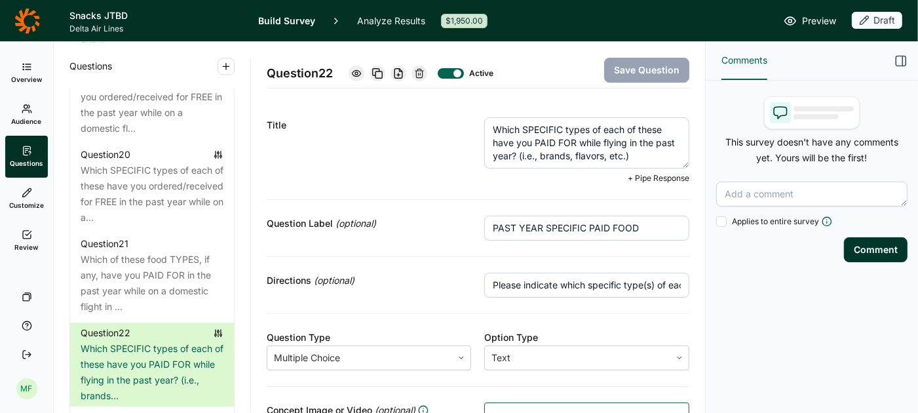
drag, startPoint x: 636, startPoint y: 159, endPoint x: 519, endPoint y: 157, distance: 117.3
click at [519, 157] on textarea "Which SPECIFIC types of each of these have you PAID FOR while flying in the pas…" at bounding box center [586, 142] width 205 height 51
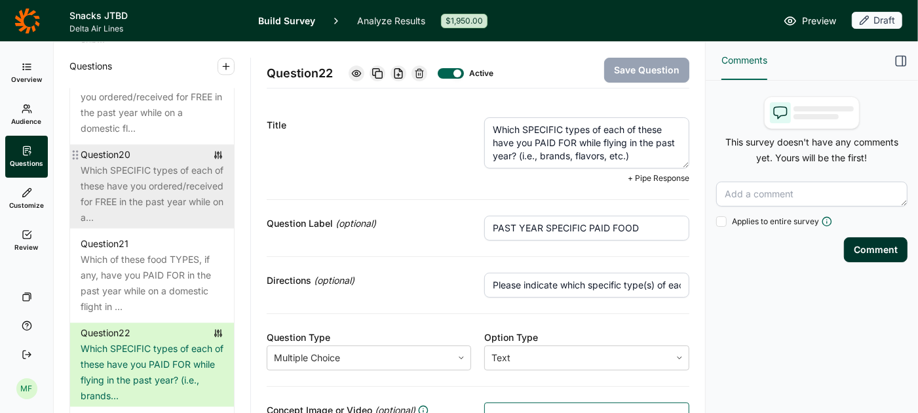
click at [165, 187] on div "Which SPECIFIC types of each of these have you ordered/received for FREE in the…" at bounding box center [152, 193] width 143 height 63
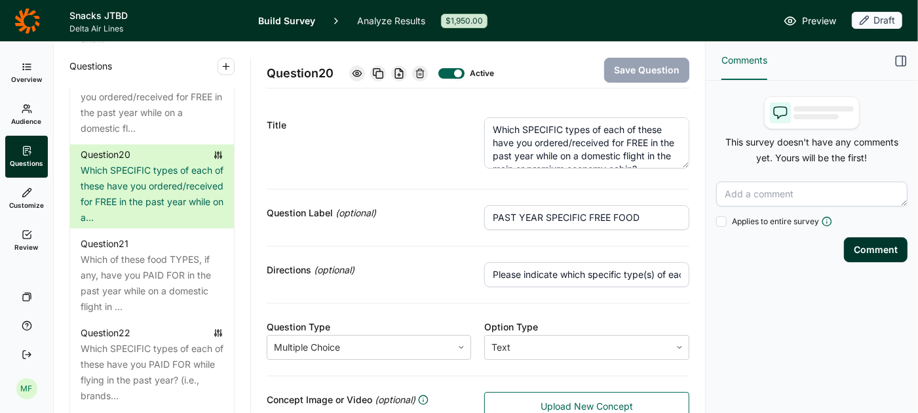
scroll to position [13, 0]
click at [654, 157] on textarea "Which SPECIFIC types of each of these have you ordered/received for FREE in the…" at bounding box center [586, 142] width 205 height 51
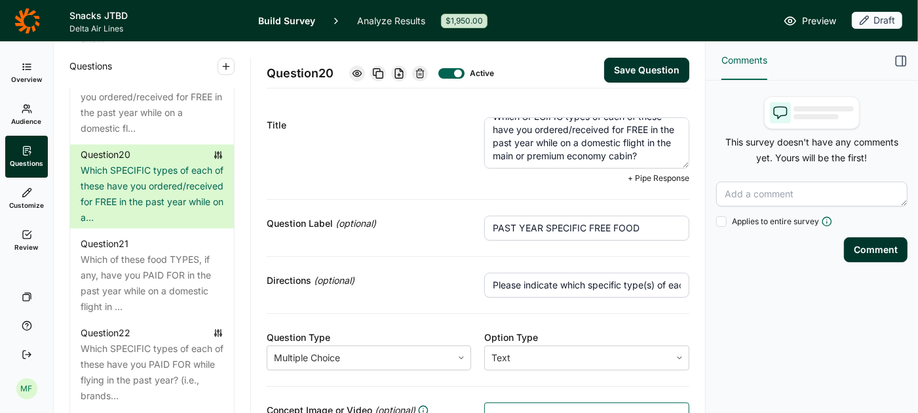
paste textarea "(i.e., brands, flavors, etc.)"
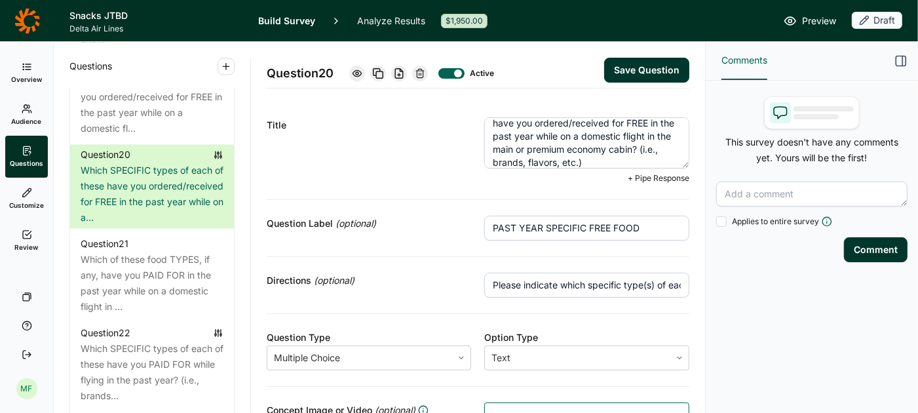
type textarea "Which SPECIFIC types of each of these have you ordered/received for FREE in the…"
click at [646, 70] on button "Save Question" at bounding box center [646, 70] width 85 height 25
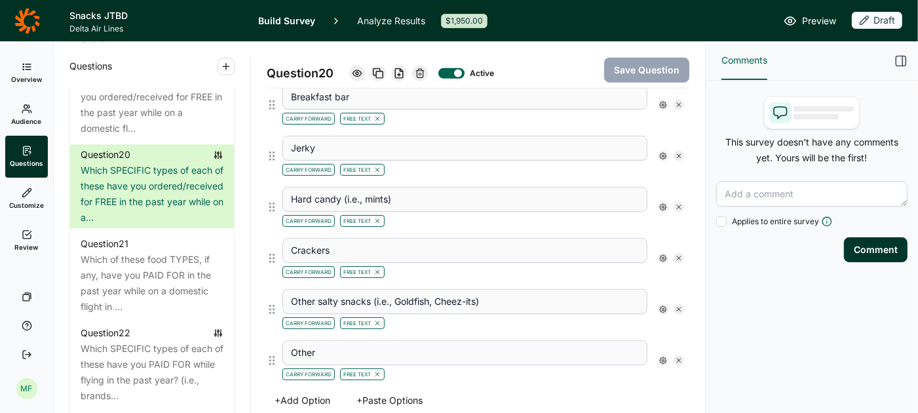
scroll to position [1343, 0]
